Goal: Transaction & Acquisition: Purchase product/service

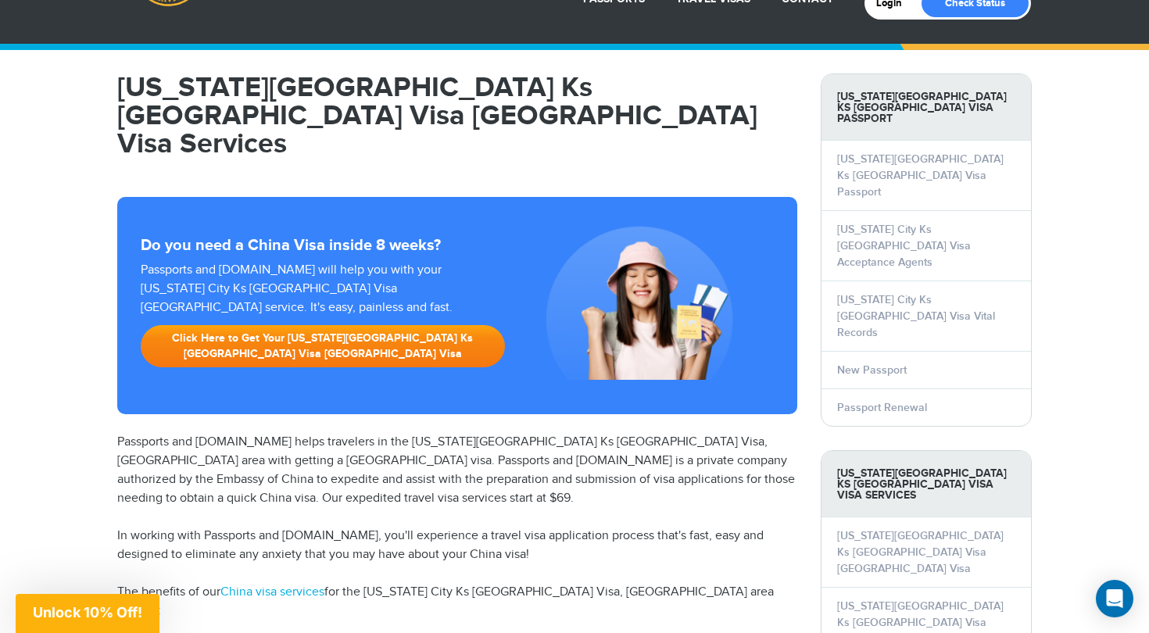
click at [367, 325] on link "Click Here to Get Your Kansas City Ks China Visa China Visa" at bounding box center [323, 346] width 364 height 42
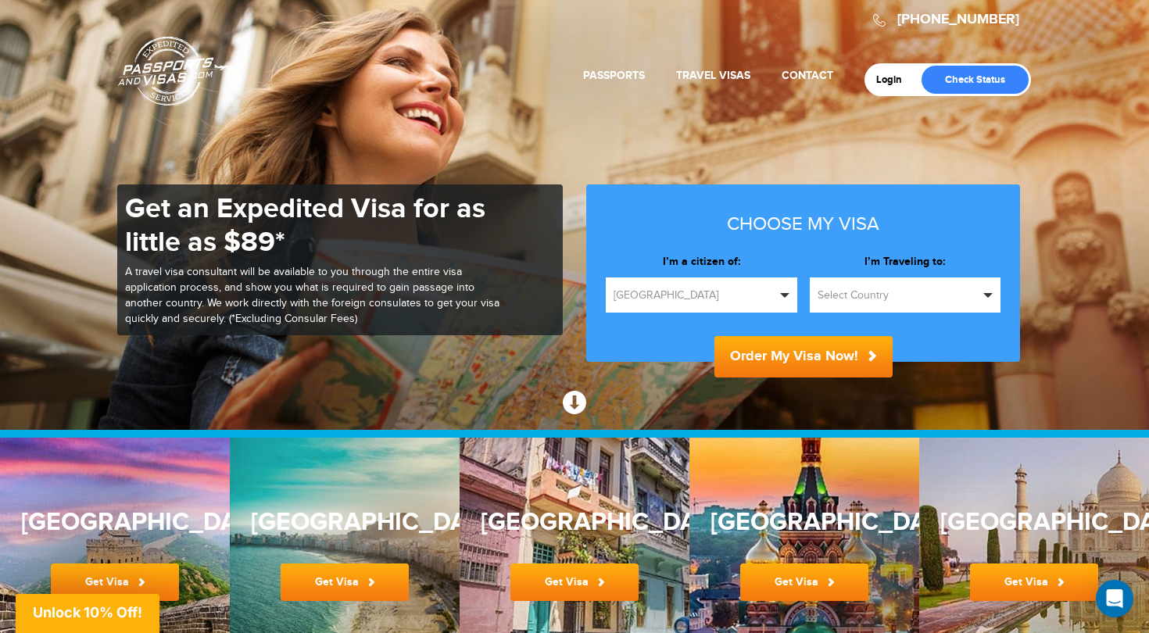
scroll to position [36, 0]
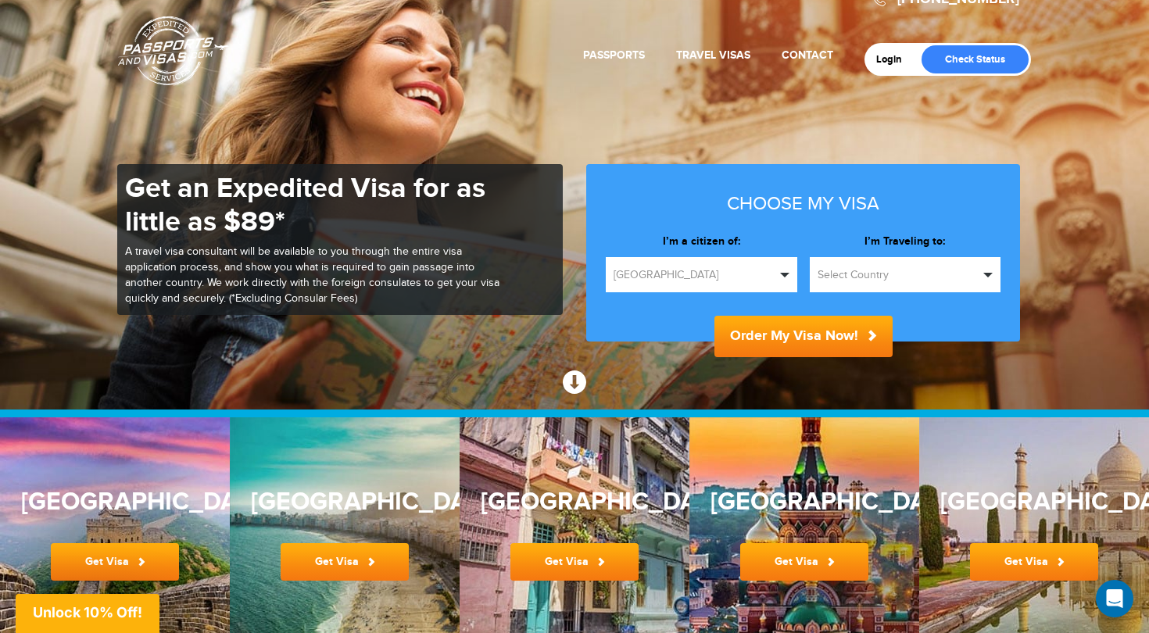
click at [859, 275] on span "Select Country" at bounding box center [899, 275] width 162 height 16
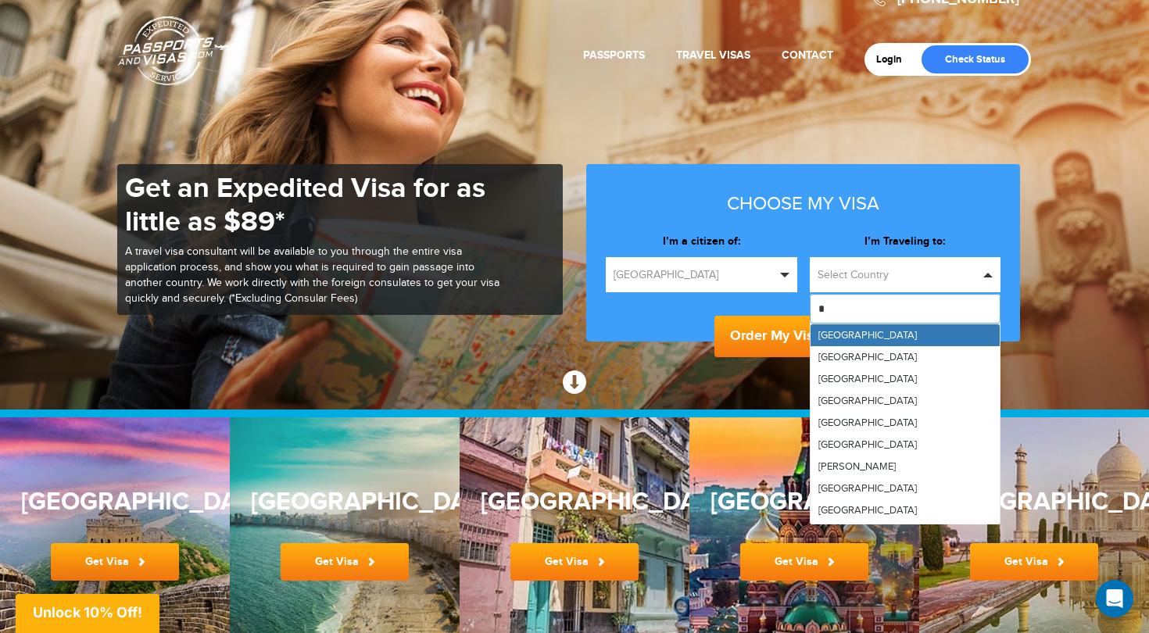
type input "**"
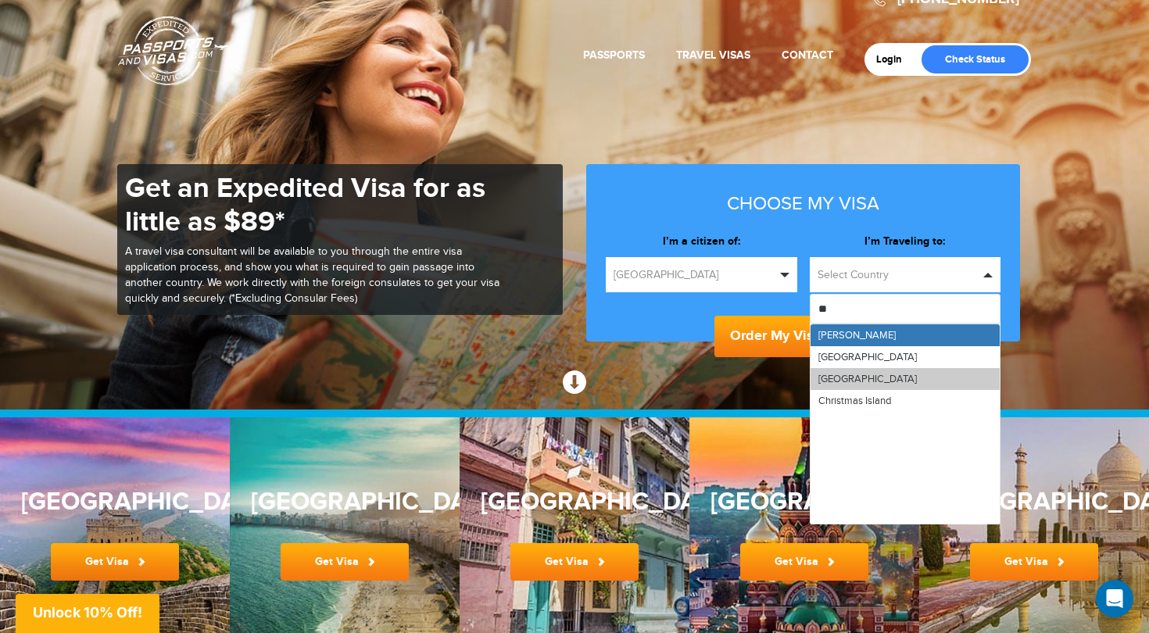
click at [837, 375] on span "China" at bounding box center [868, 379] width 99 height 13
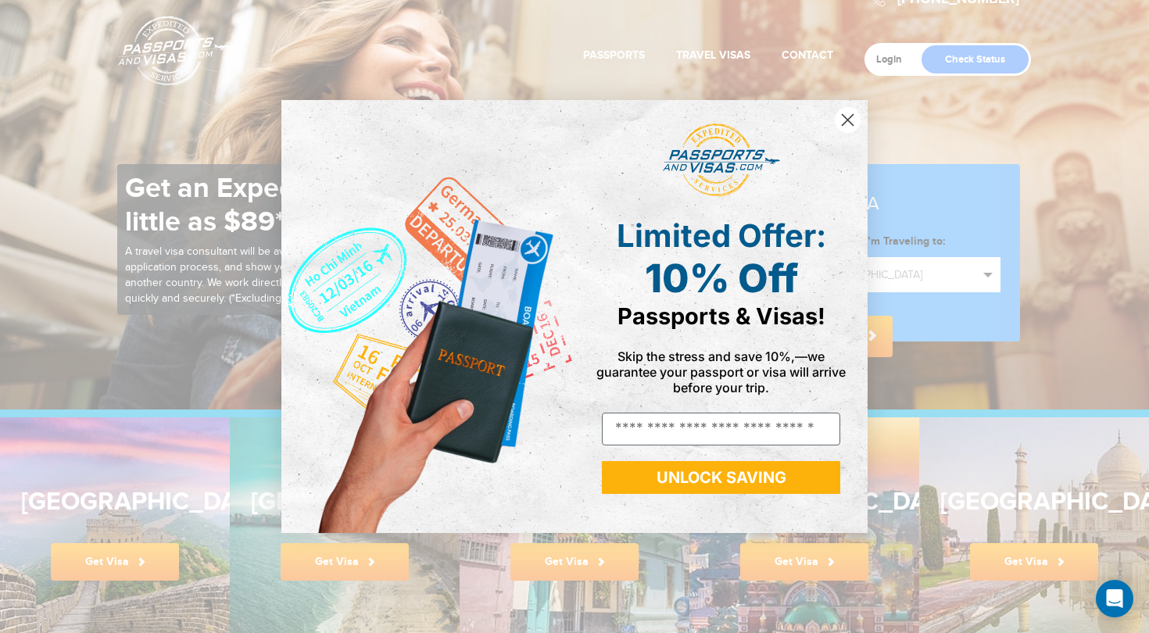
click at [825, 340] on div "Limited Offer: 10% Off Passports & Visas!" at bounding box center [721, 273] width 270 height 137
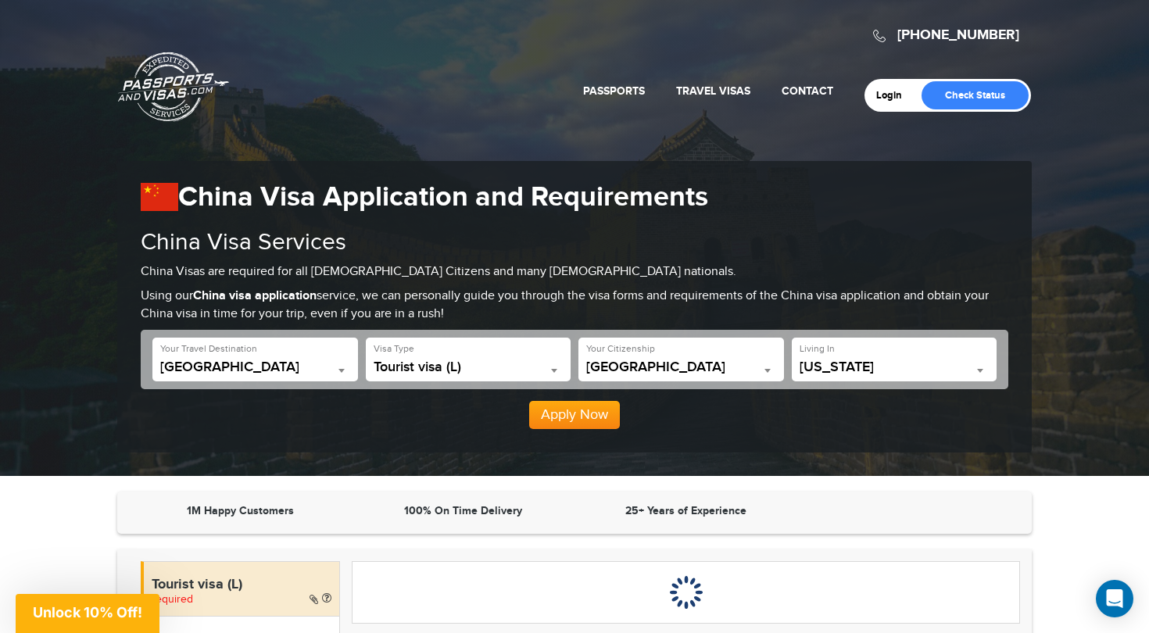
click at [841, 365] on span "California" at bounding box center [895, 368] width 190 height 16
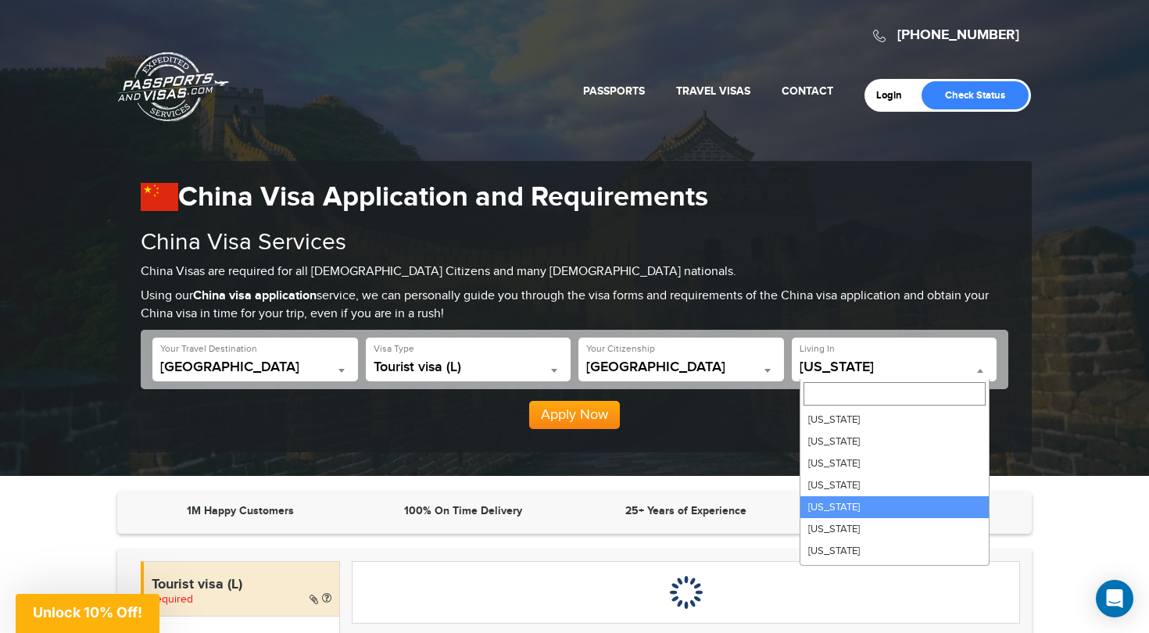
type input "*"
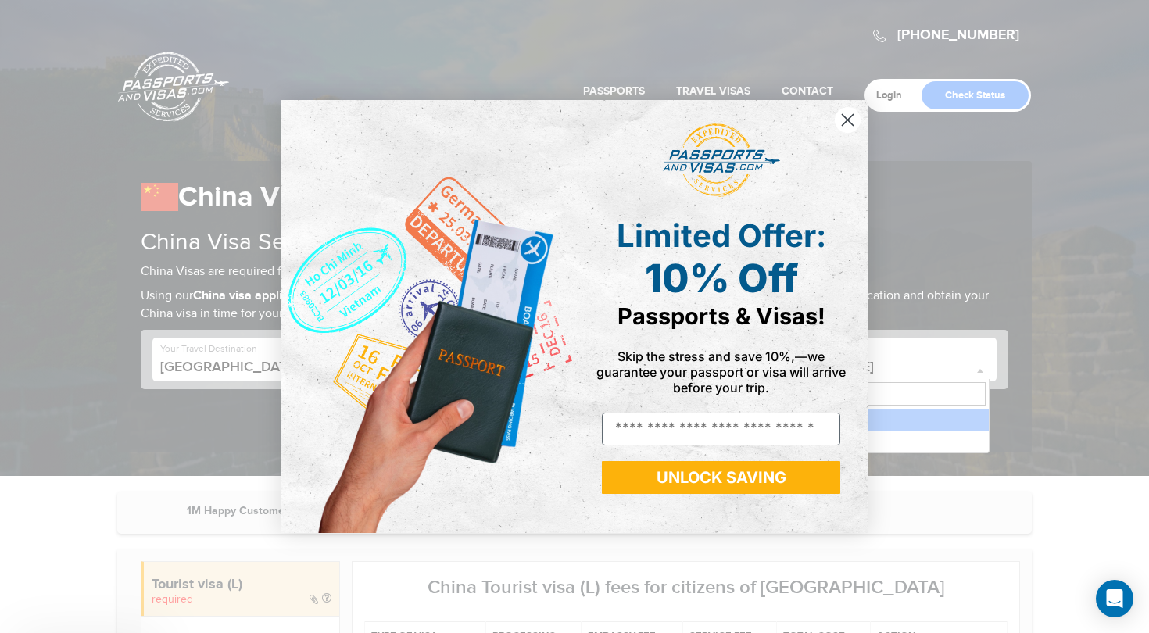
type input "***"
click at [849, 122] on icon "Close dialog" at bounding box center [848, 120] width 11 height 11
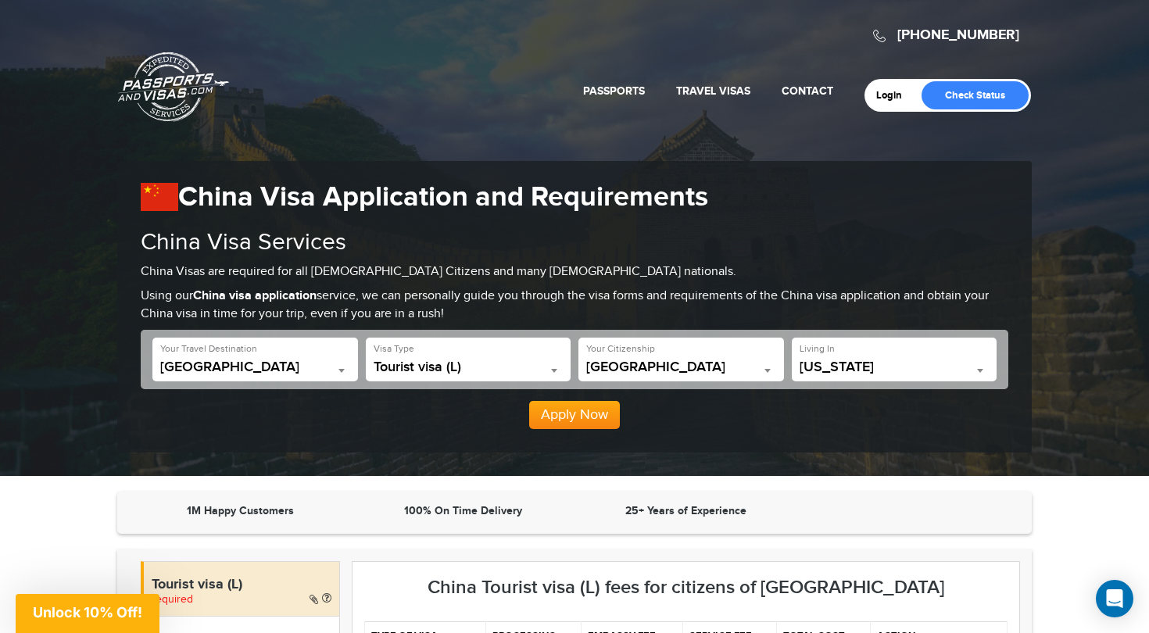
click at [821, 367] on span "California" at bounding box center [895, 368] width 190 height 16
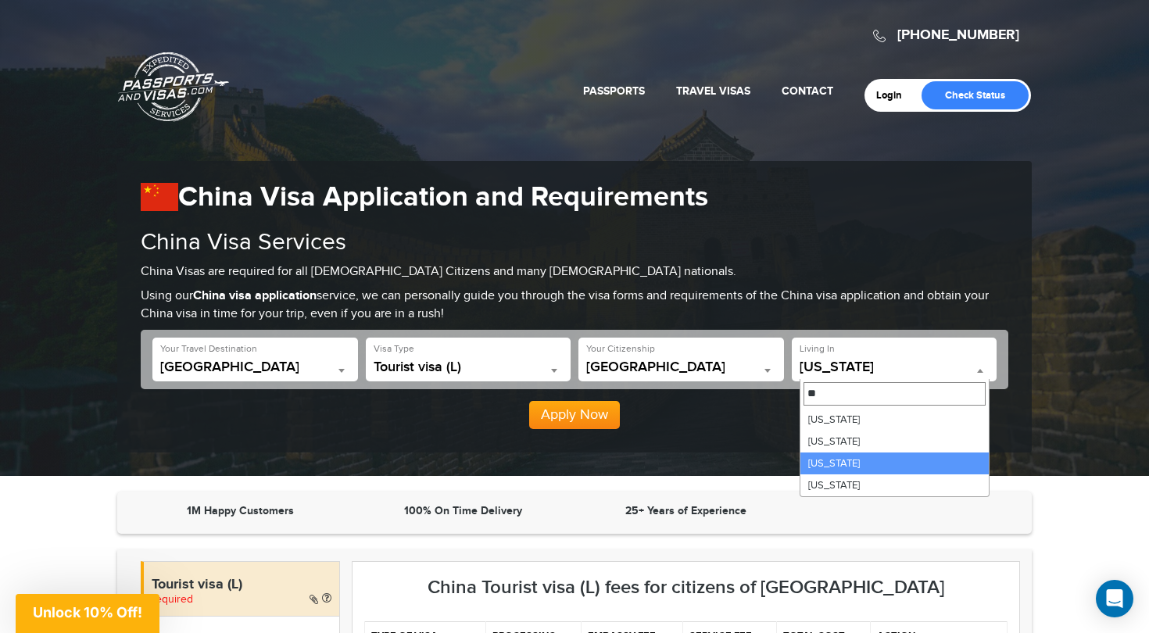
type input "**"
select select "**"
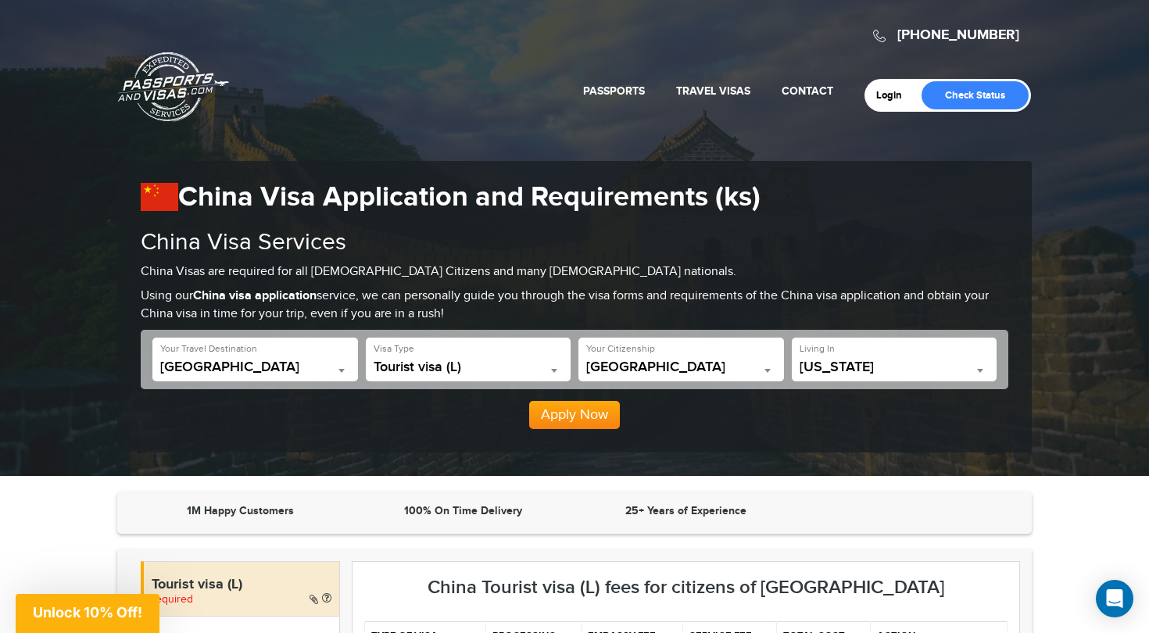
click at [557, 414] on button "Apply Now" at bounding box center [574, 415] width 91 height 28
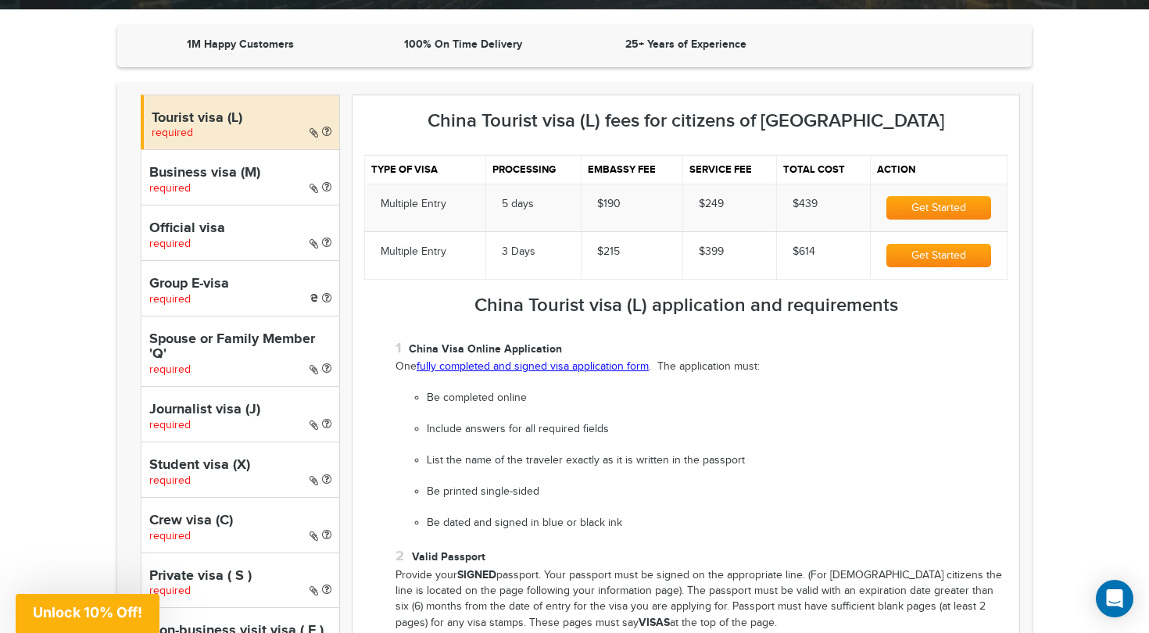
scroll to position [468, 0]
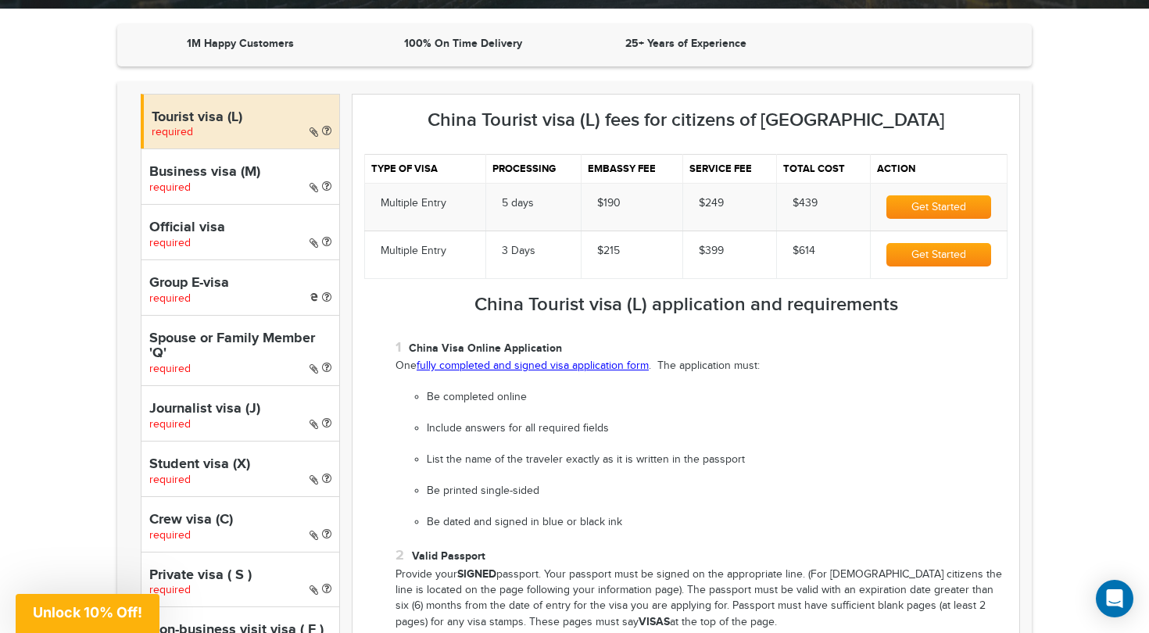
click at [523, 366] on link "fully completed and signed visa application form" at bounding box center [533, 366] width 232 height 13
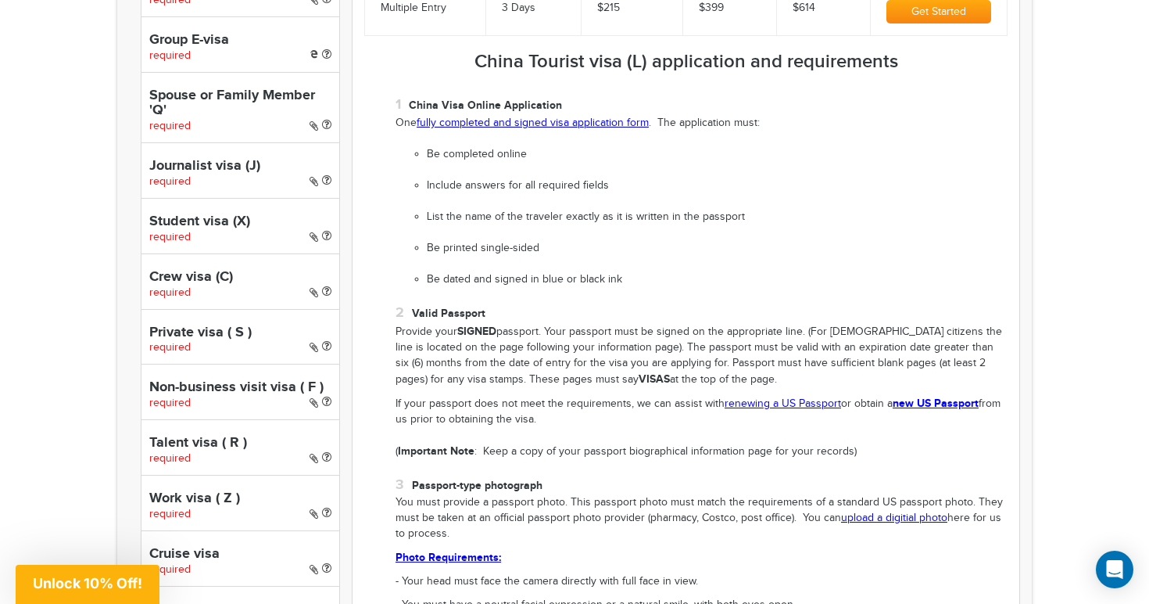
scroll to position [709, 0]
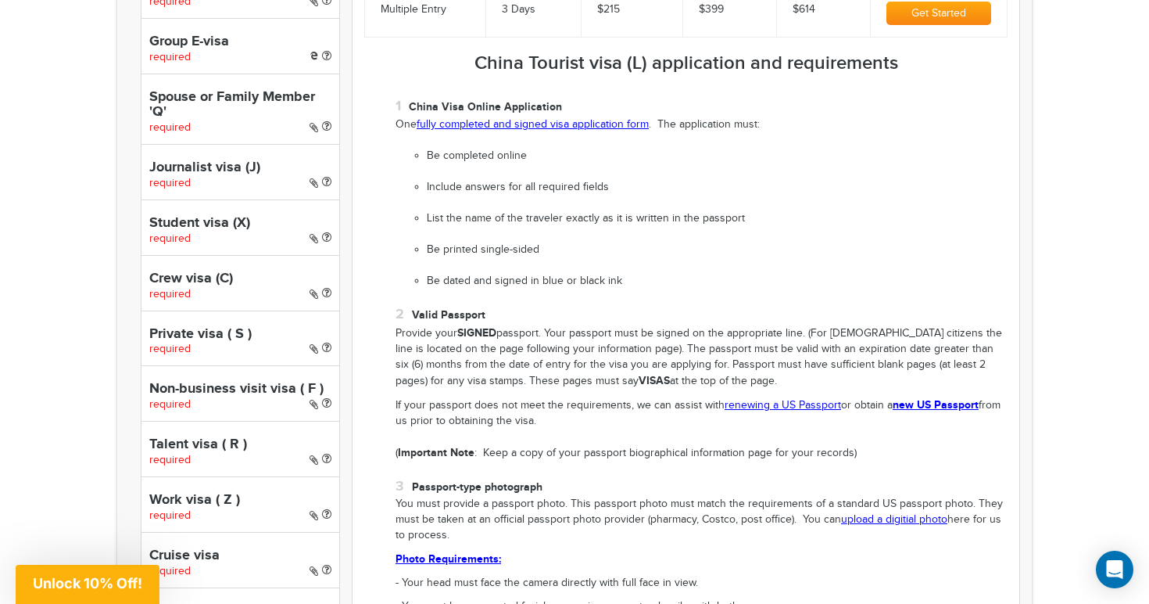
click at [758, 159] on ul "Be completed online Include answers for all required fields List the name of th…" at bounding box center [702, 219] width 612 height 141
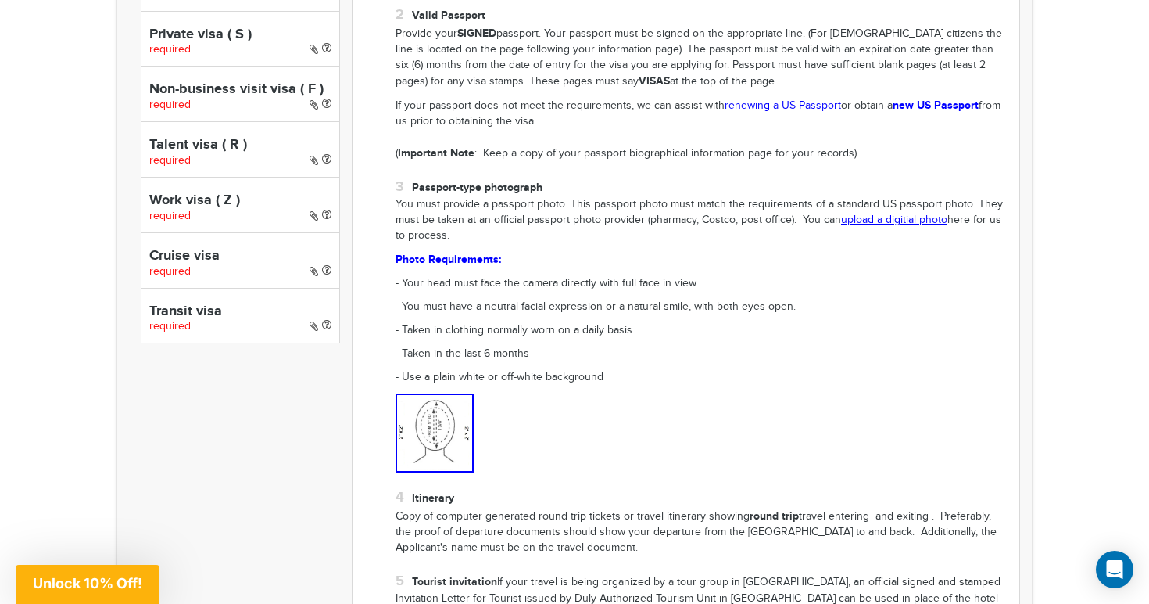
scroll to position [1005, 0]
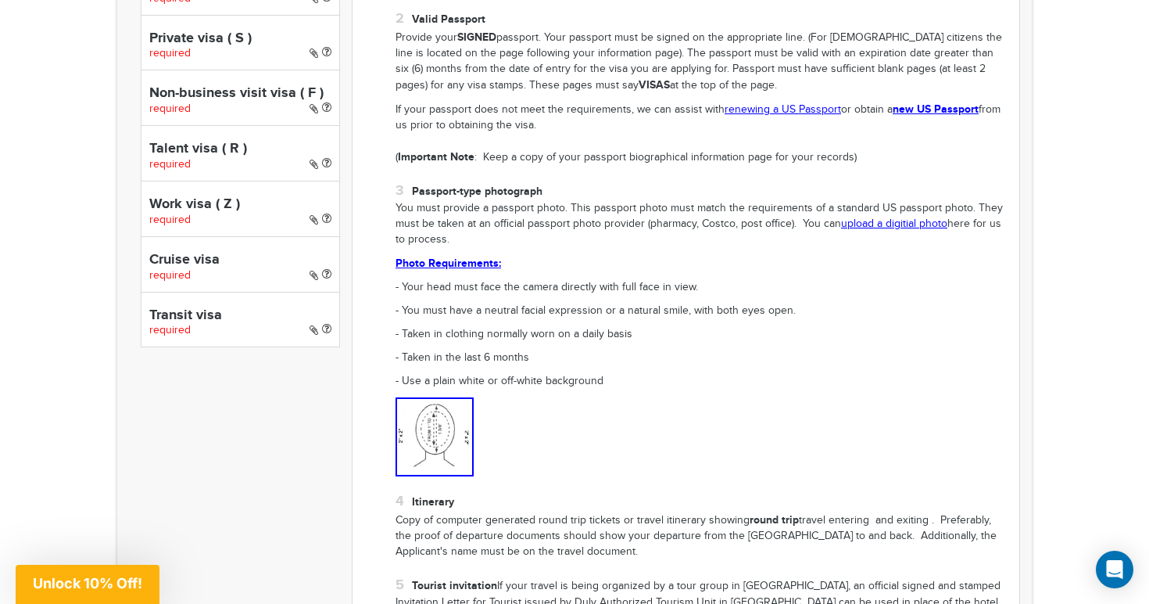
click at [878, 217] on link "upload a digitial photo" at bounding box center [894, 223] width 106 height 13
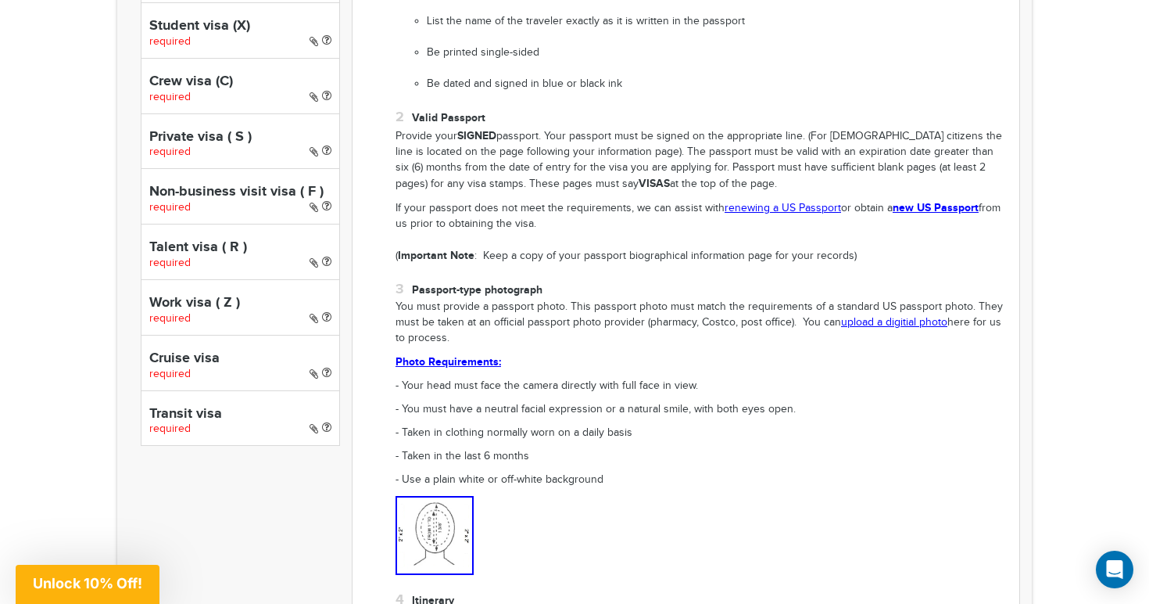
scroll to position [907, 0]
click at [769, 422] on li "Passport-type photograph You must provide a passport photo. This passport photo…" at bounding box center [702, 427] width 612 height 296
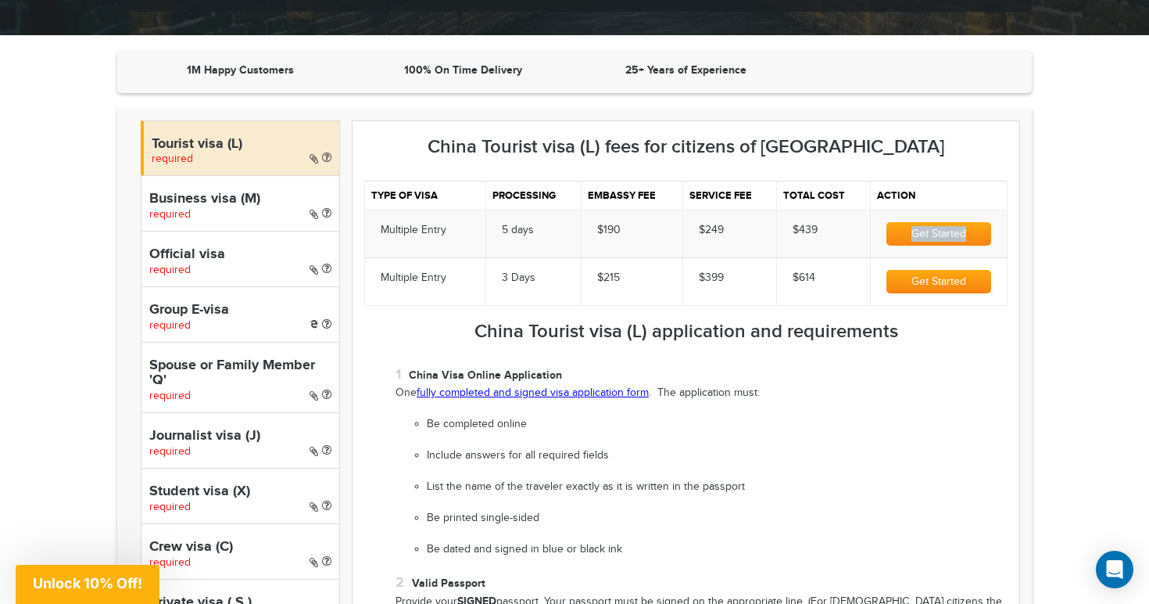
scroll to position [457, 0]
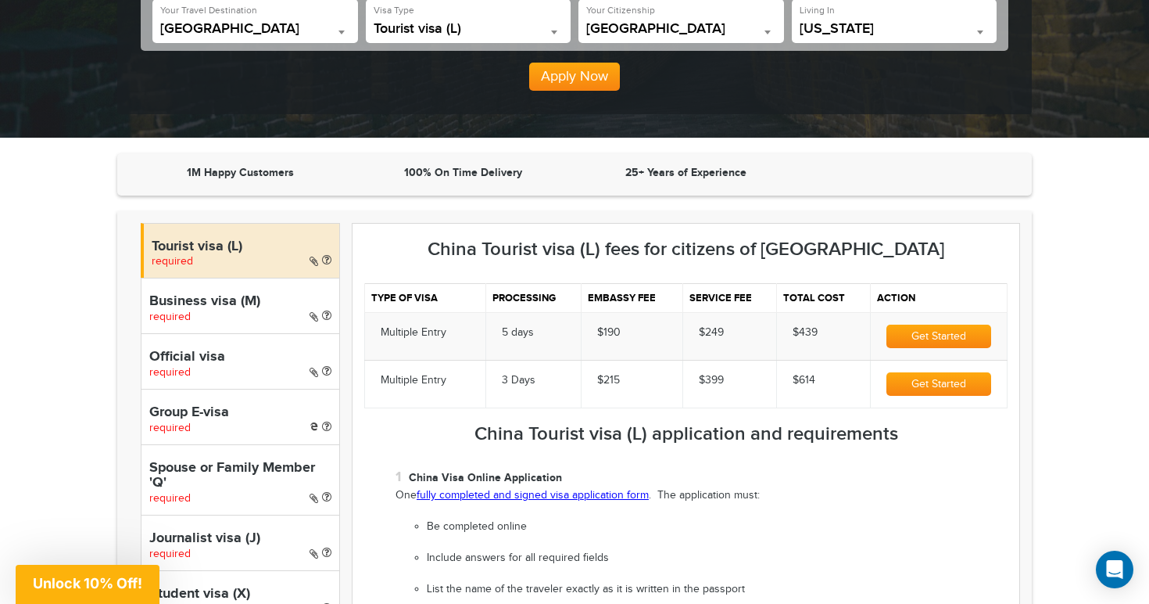
scroll to position [347, 0]
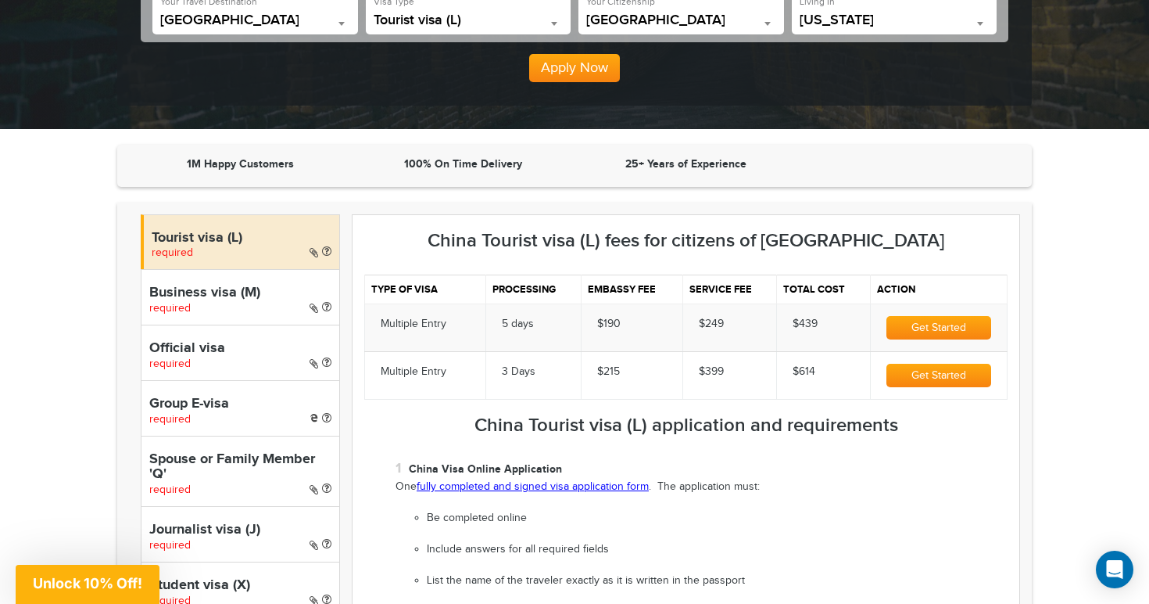
click at [951, 318] on button "Get Started" at bounding box center [939, 327] width 105 height 23
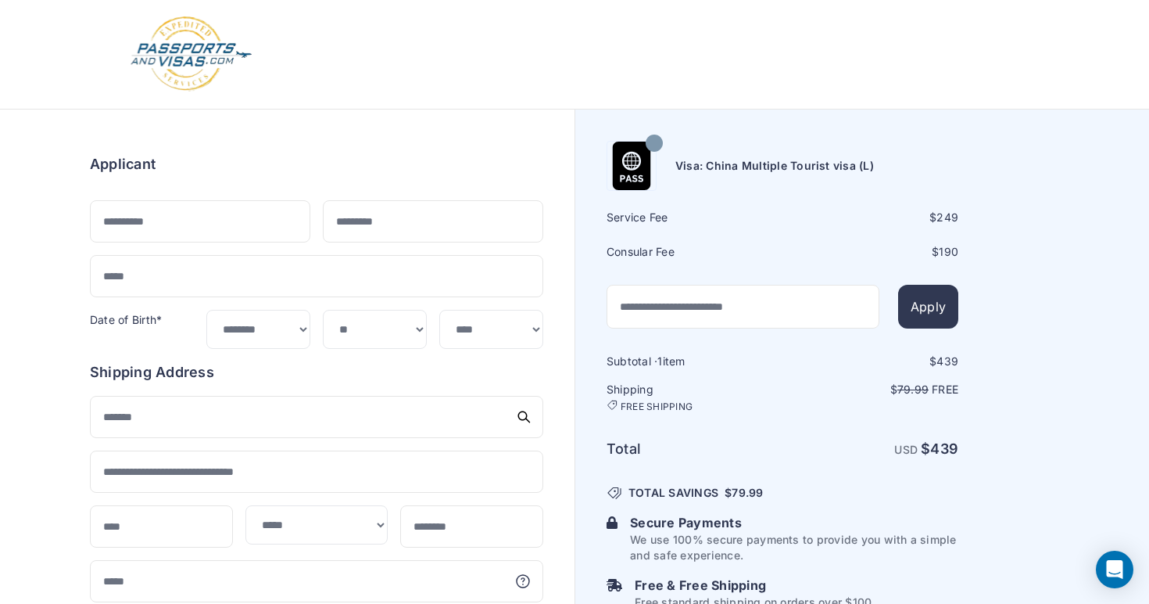
select select "**"
